Goal: Information Seeking & Learning: Learn about a topic

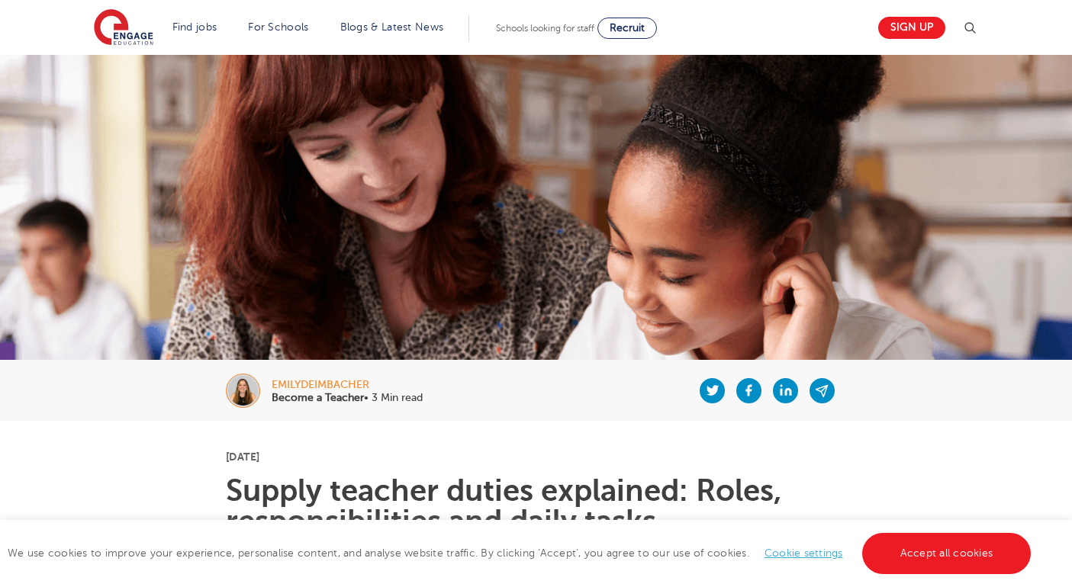
scroll to position [72, 0]
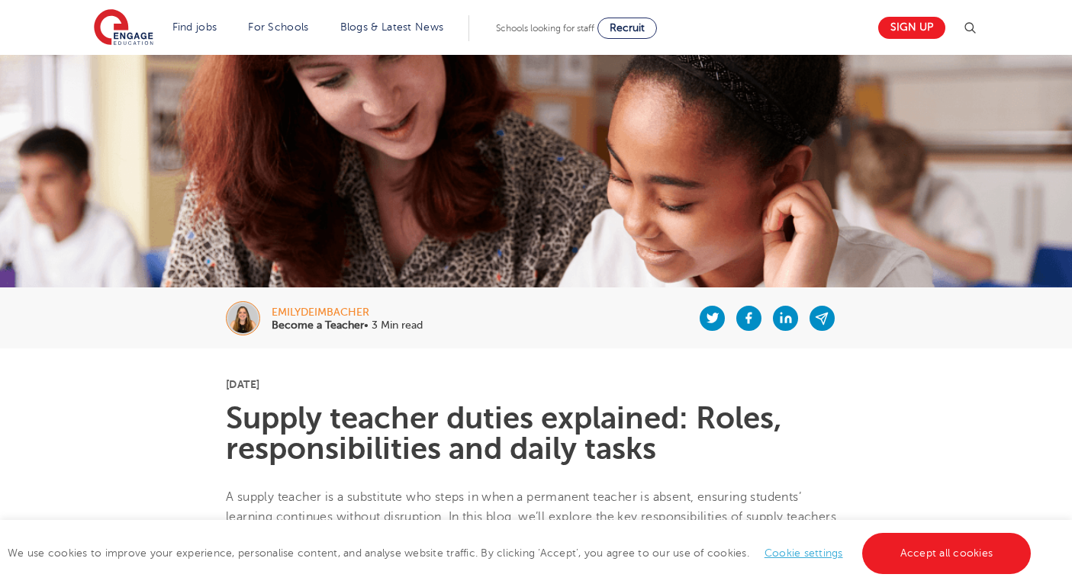
click at [778, 554] on link "Cookie settings" at bounding box center [803, 553] width 79 height 11
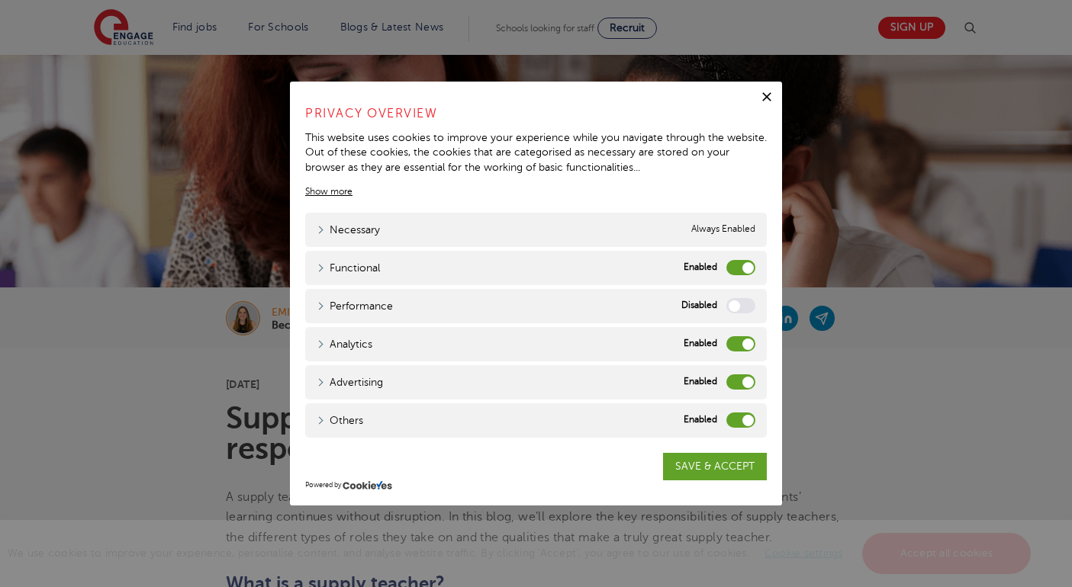
click at [748, 267] on label "Functional" at bounding box center [740, 267] width 29 height 15
click at [0, 0] on input "Functional" at bounding box center [0, 0] width 0 height 0
click at [743, 342] on label "Analytics" at bounding box center [740, 343] width 29 height 15
click at [0, 0] on input "Analytics" at bounding box center [0, 0] width 0 height 0
click at [746, 381] on label "Advertising" at bounding box center [740, 382] width 29 height 15
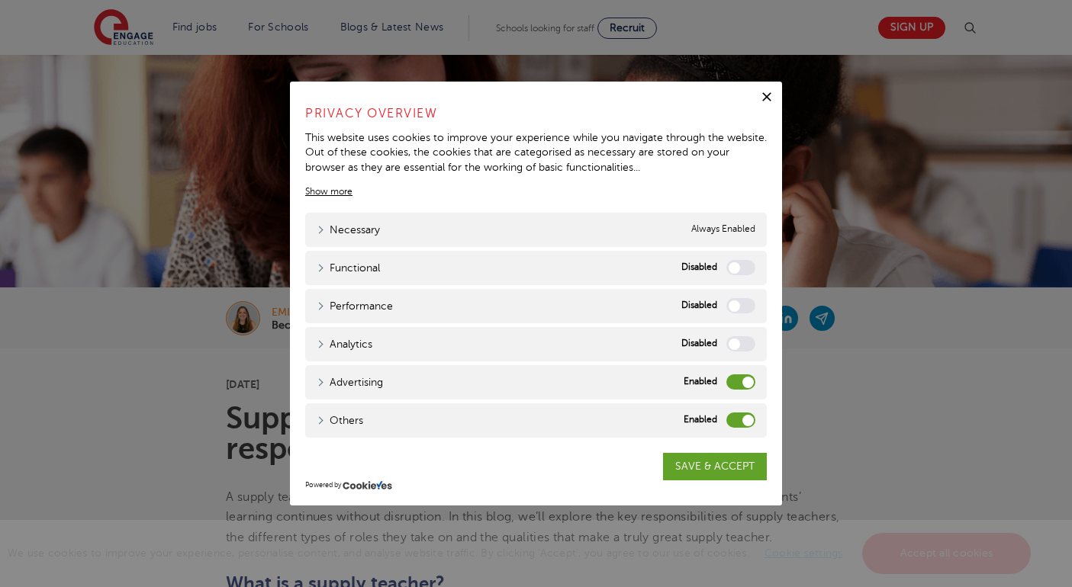
click at [0, 0] on input "Advertising" at bounding box center [0, 0] width 0 height 0
click at [747, 418] on label "Others" at bounding box center [740, 420] width 29 height 15
click at [0, 0] on input "Others" at bounding box center [0, 0] width 0 height 0
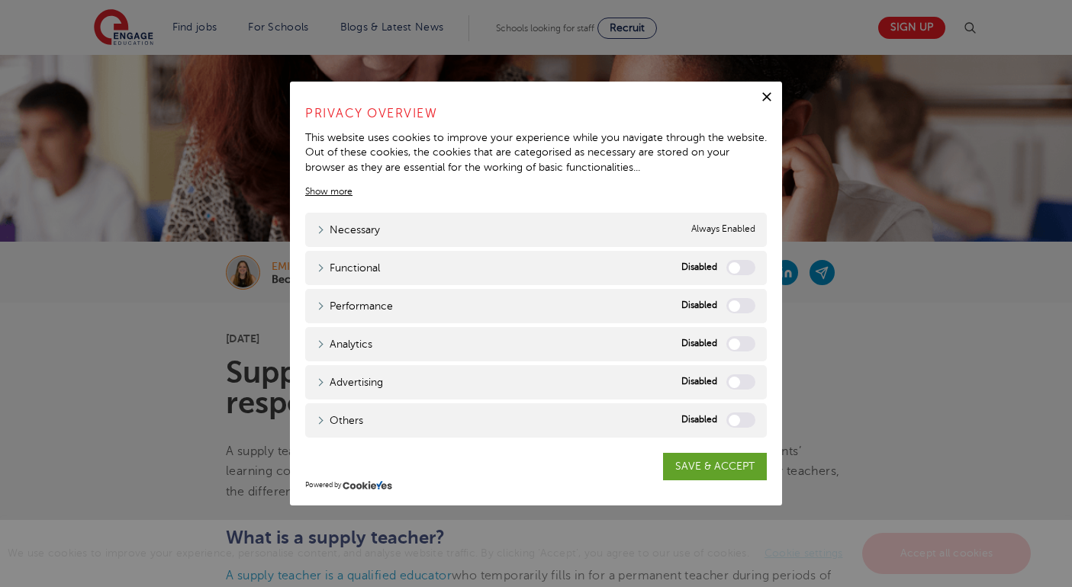
scroll to position [175, 0]
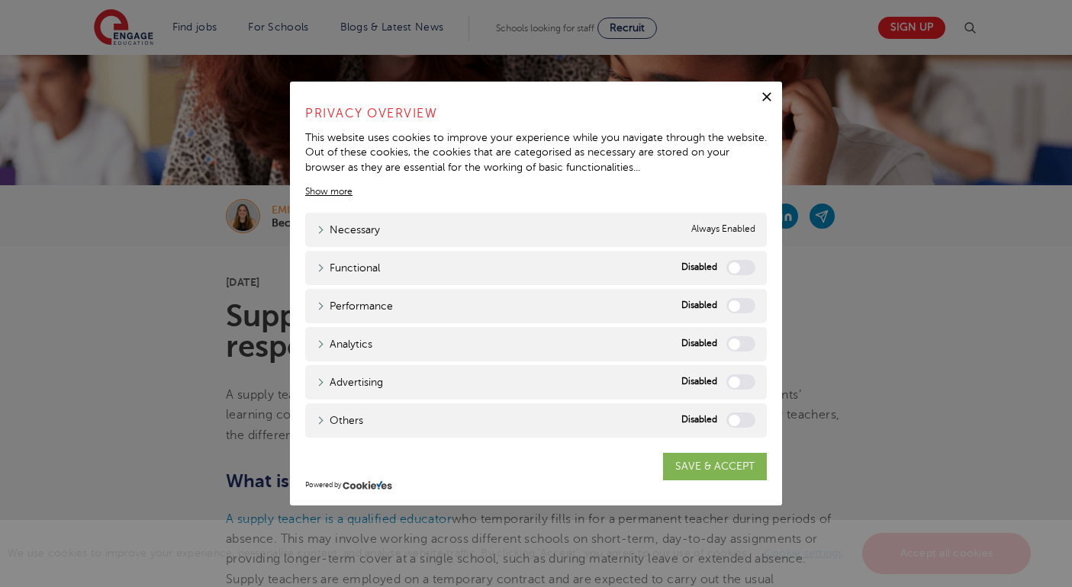
click at [691, 465] on link "SAVE & ACCEPT" at bounding box center [715, 466] width 104 height 27
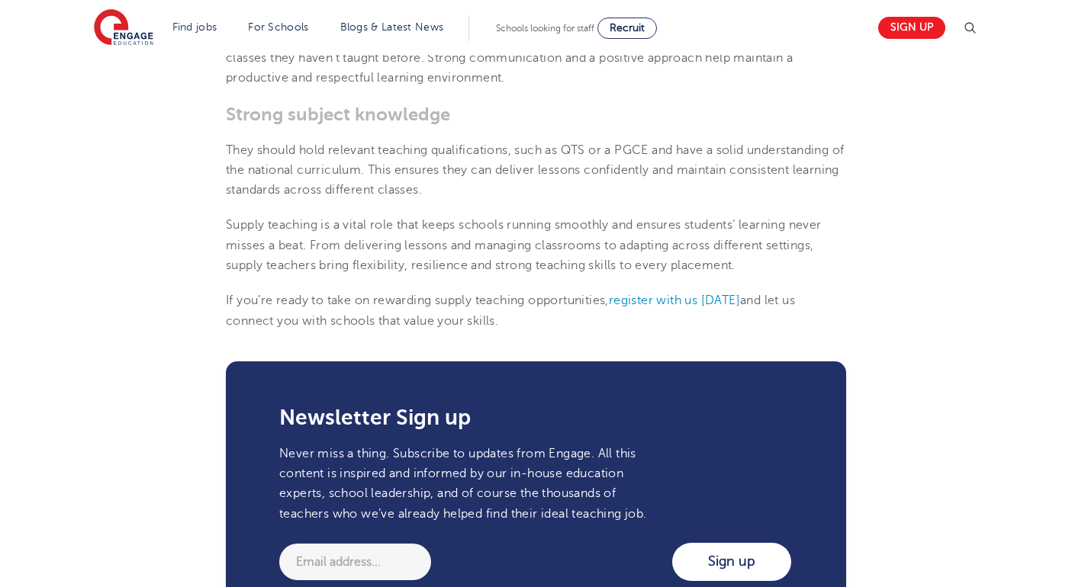
scroll to position [1894, 0]
